Goal: Information Seeking & Learning: Learn about a topic

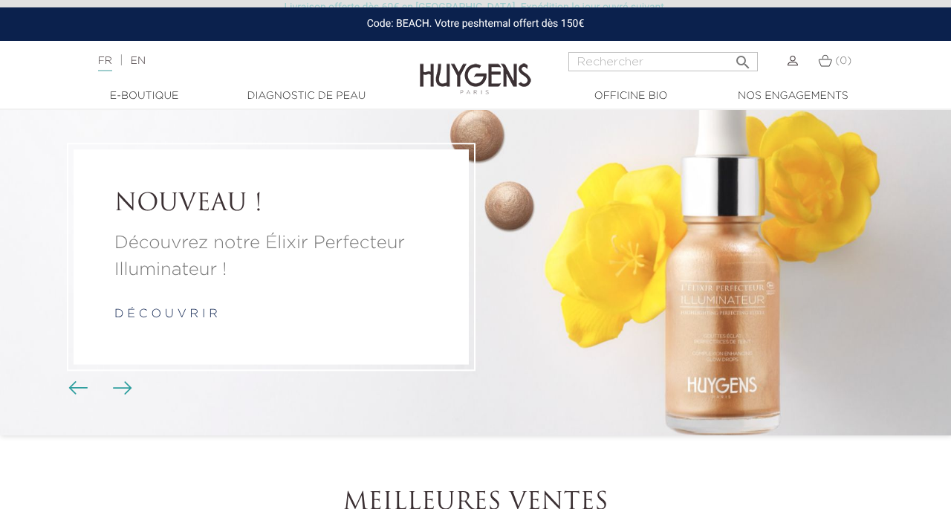
click at [179, 313] on link "d é c o u v r i r" at bounding box center [165, 314] width 103 height 12
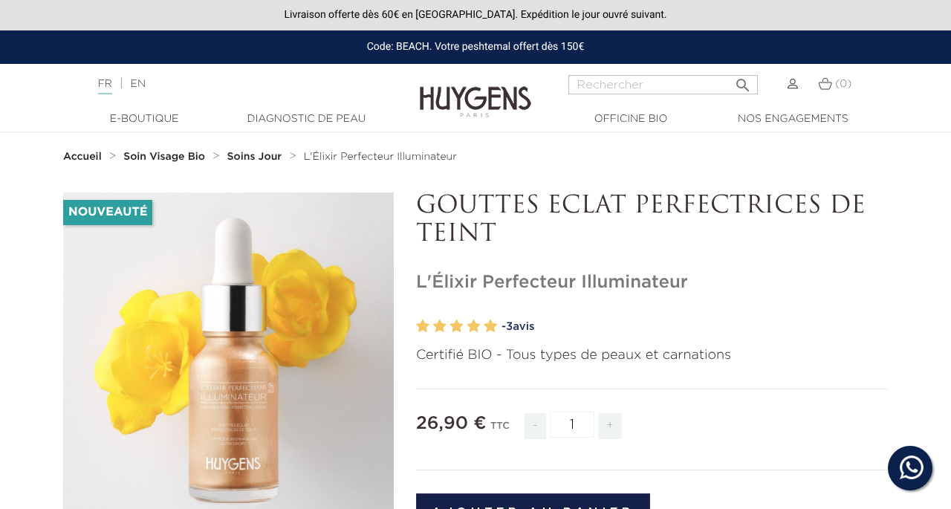
scroll to position [9, 0]
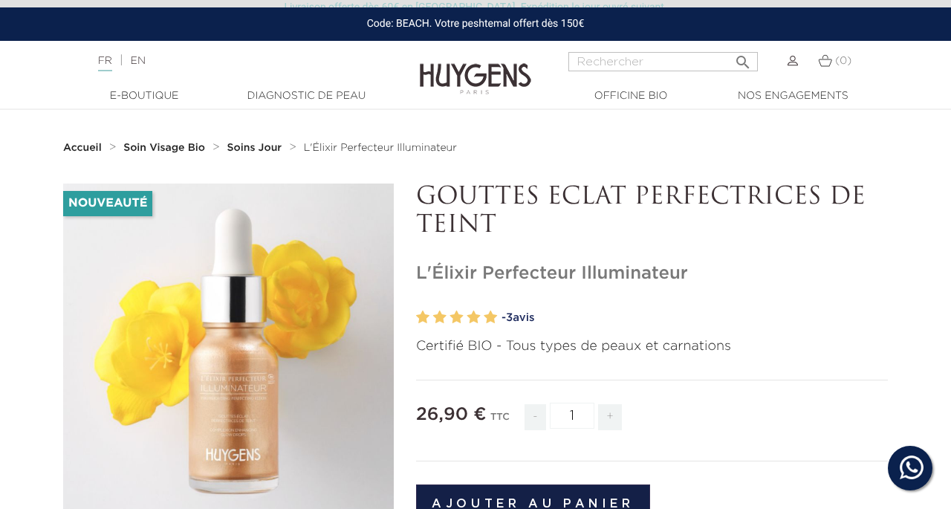
click at [534, 314] on link "- 3 avis" at bounding box center [695, 318] width 387 height 22
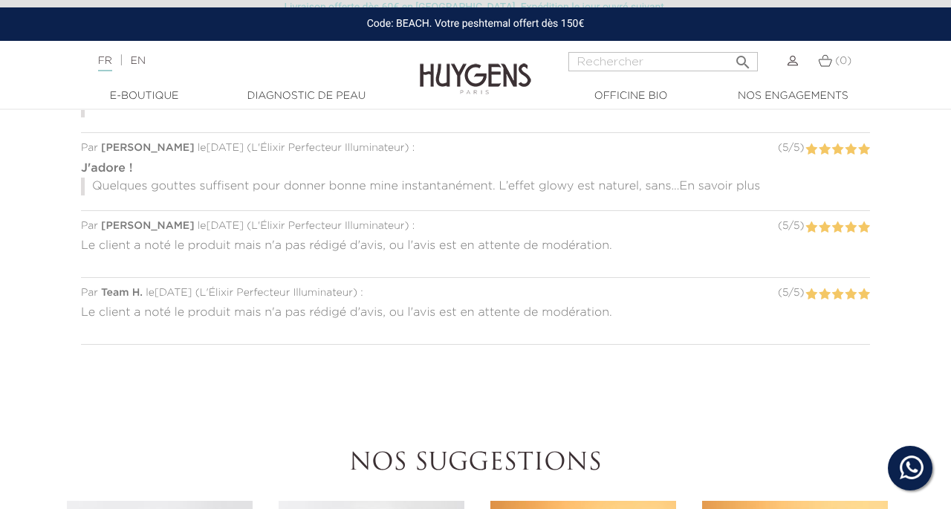
scroll to position [1514, 0]
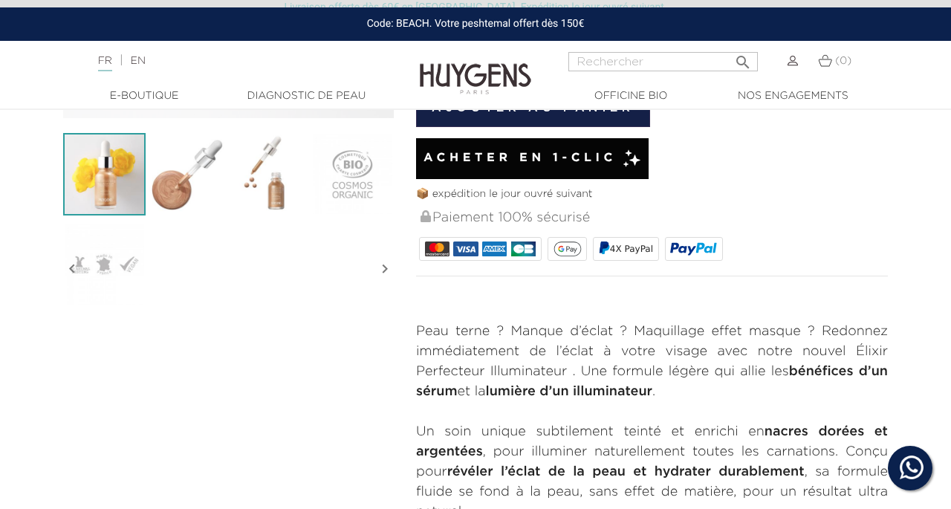
scroll to position [447, 0]
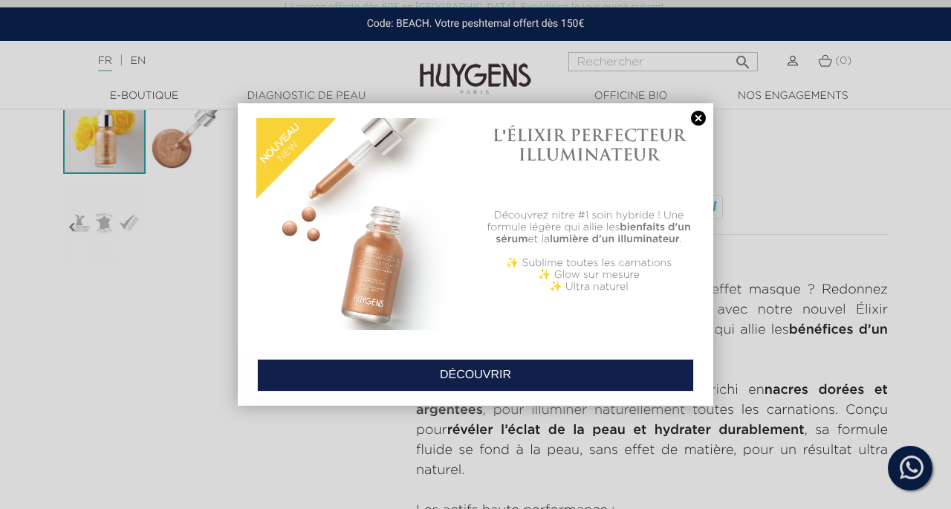
click at [697, 117] on link at bounding box center [698, 119] width 21 height 16
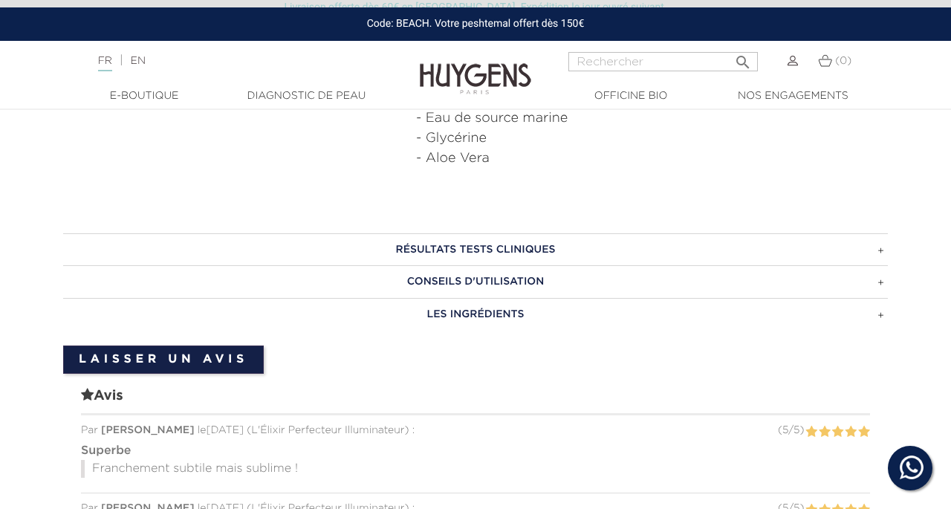
scroll to position [811, 0]
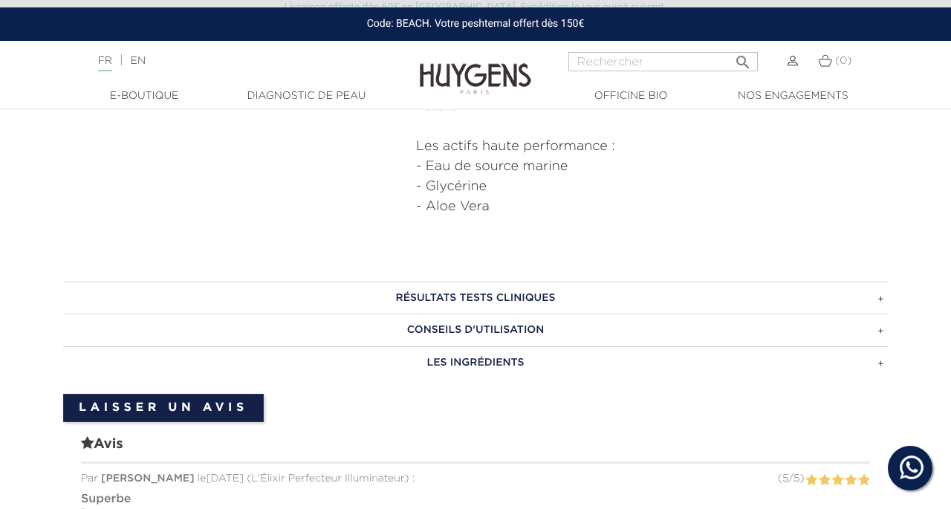
click at [506, 332] on h3 "CONSEILS D'UTILISATION" at bounding box center [475, 330] width 825 height 33
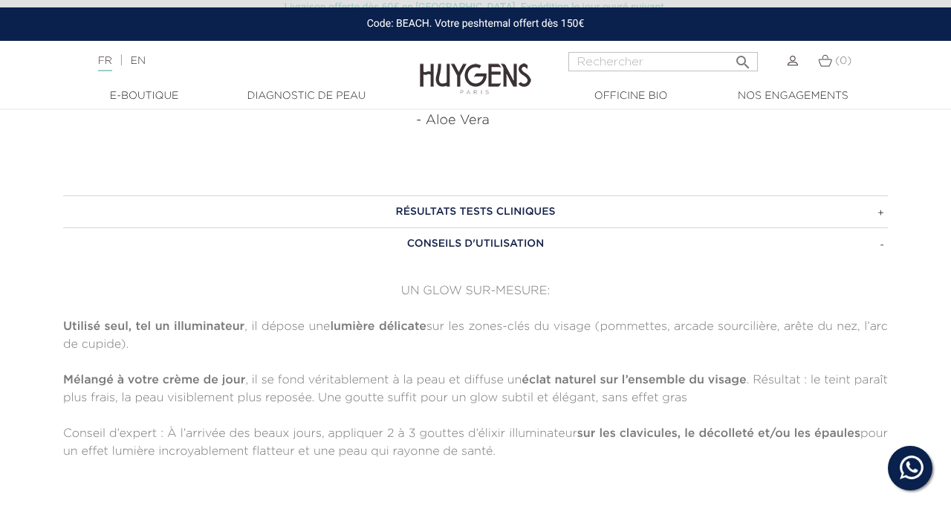
scroll to position [863, 0]
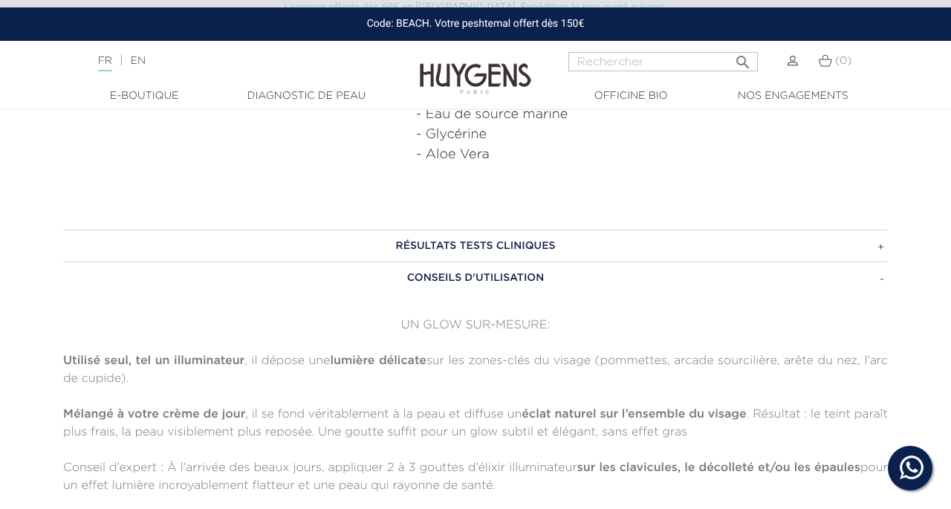
click at [515, 282] on h3 "CONSEILS D'UTILISATION" at bounding box center [475, 278] width 825 height 33
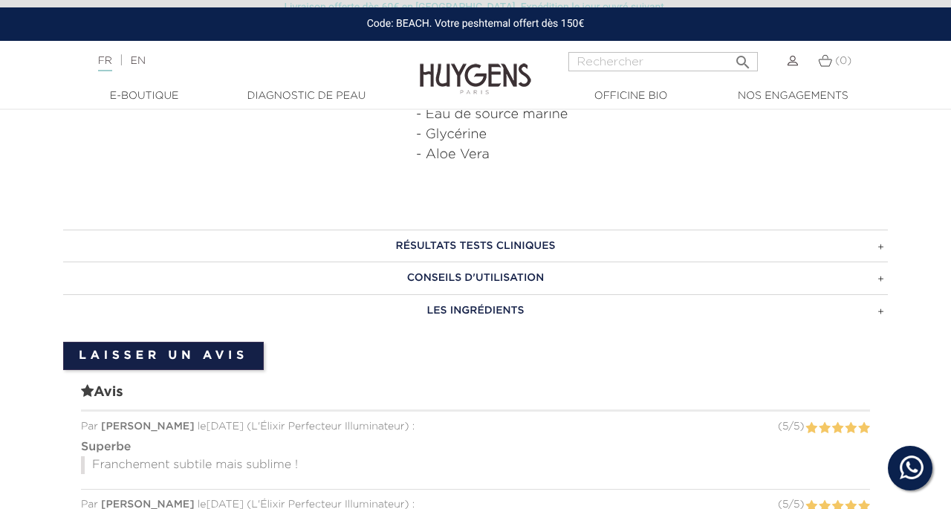
click at [515, 282] on h3 "CONSEILS D'UTILISATION" at bounding box center [475, 278] width 825 height 33
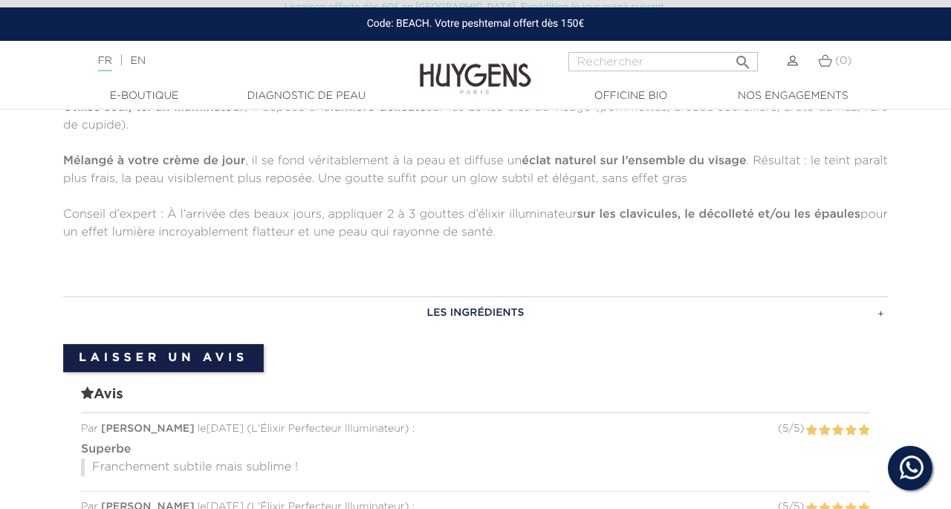
scroll to position [1120, 0]
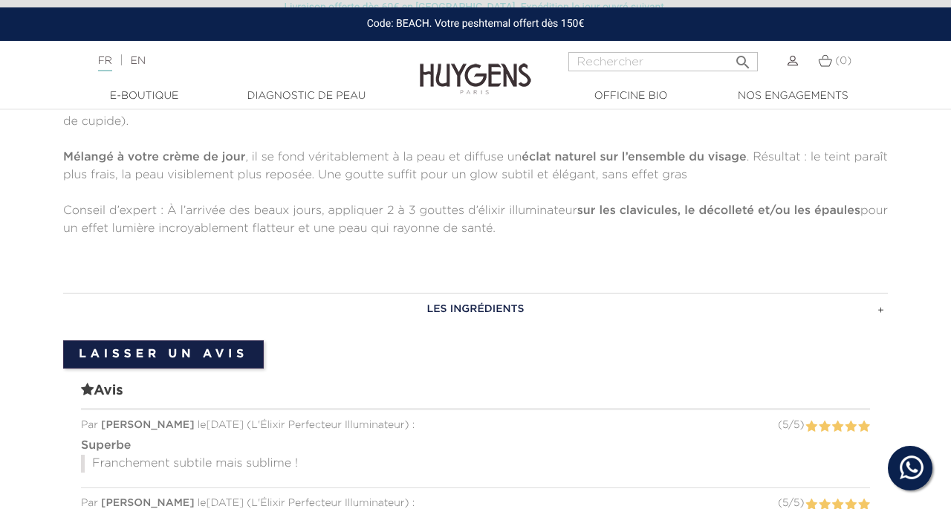
click at [502, 309] on h3 "LES INGRÉDIENTS" at bounding box center [475, 309] width 825 height 33
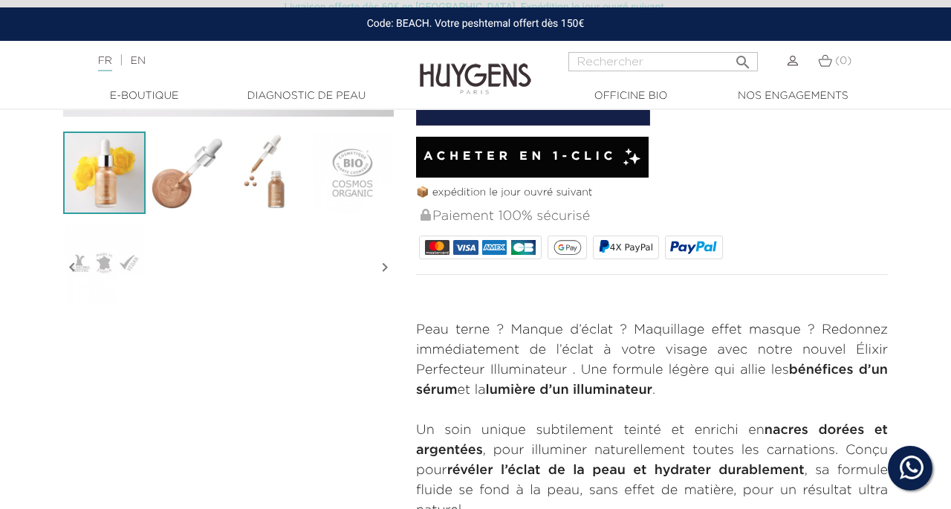
scroll to position [0, 0]
